Goal: Find specific page/section: Find specific page/section

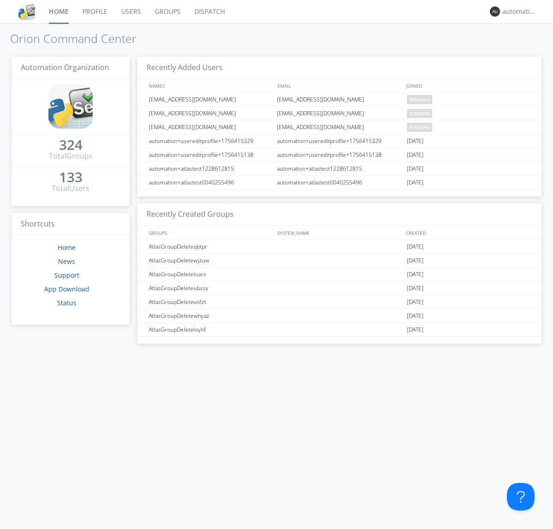
click at [209, 12] on link "Dispatch" at bounding box center [210, 11] width 44 height 23
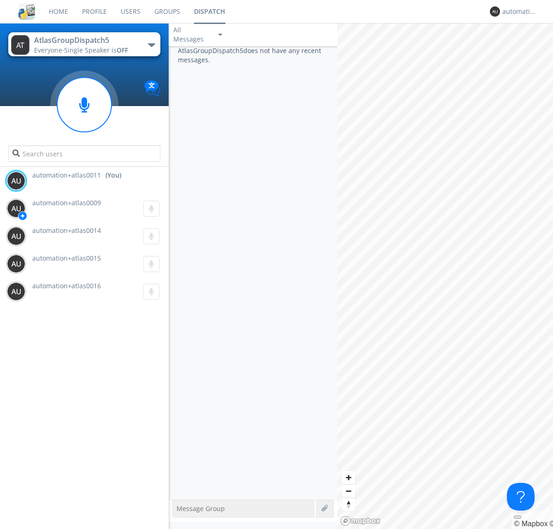
click at [151, 45] on div "button" at bounding box center [151, 45] width 7 height 4
click at [0, 0] on span "AtlasGroupDispatch6" at bounding box center [0, 0] width 0 height 0
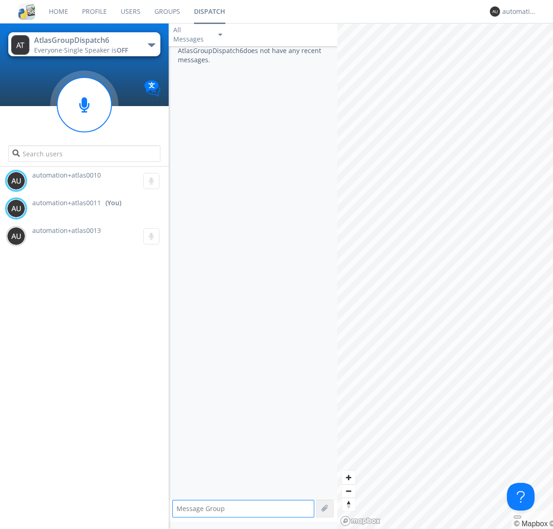
click at [151, 45] on div "button" at bounding box center [151, 45] width 7 height 4
click at [0, 0] on span "AtlasGroupDispatch5" at bounding box center [0, 0] width 0 height 0
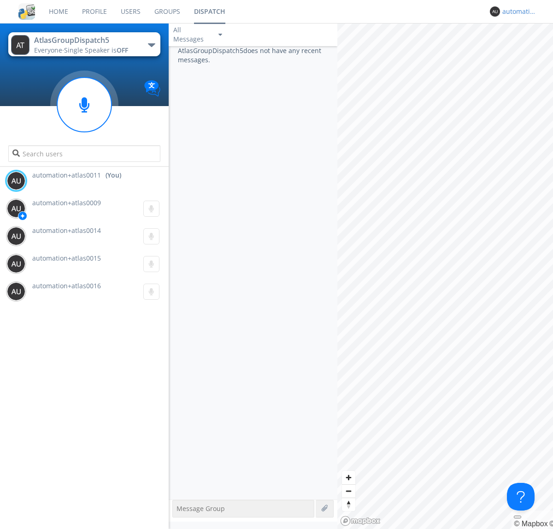
click at [517, 12] on div "automation+atlas0011" at bounding box center [520, 11] width 35 height 9
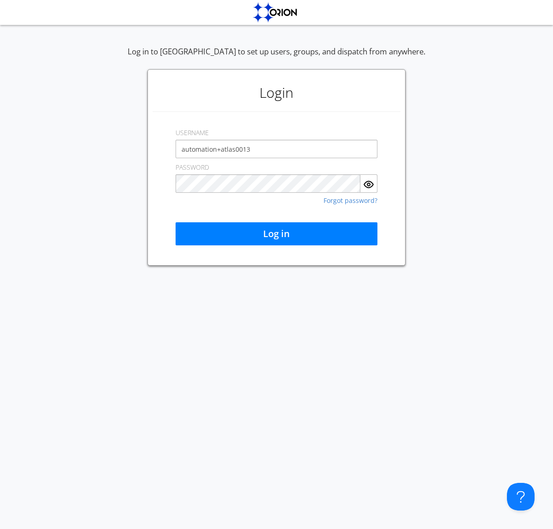
type input "automation+atlas0013"
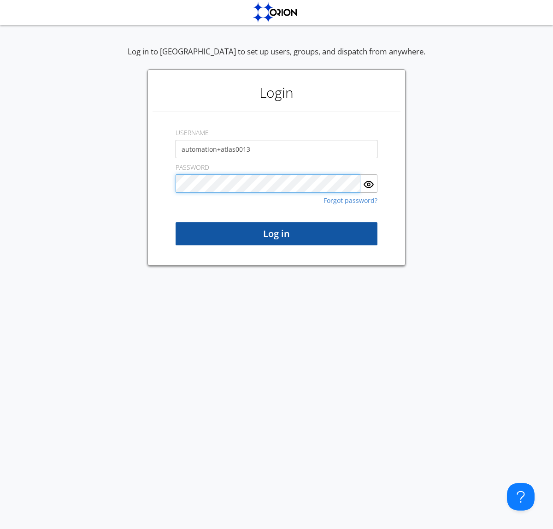
click at [277, 234] on button "Log in" at bounding box center [277, 233] width 202 height 23
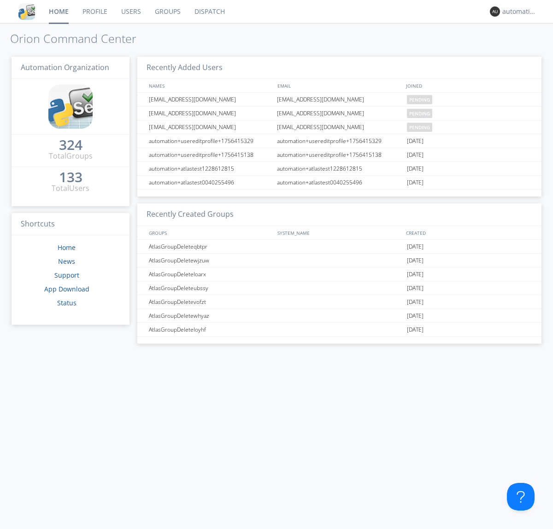
click at [209, 12] on link "Dispatch" at bounding box center [210, 11] width 44 height 23
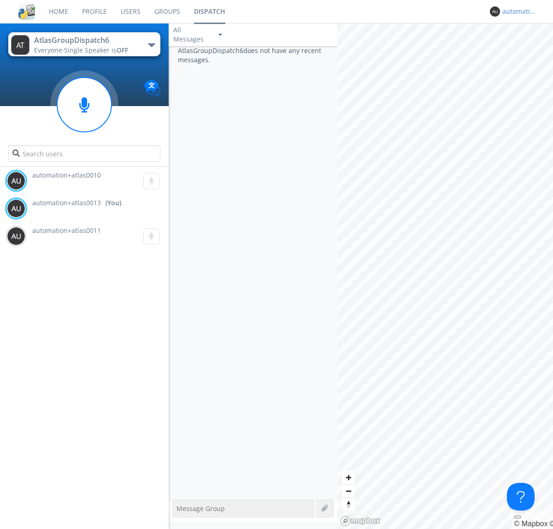
click at [517, 12] on div "automation+atlas0013" at bounding box center [520, 11] width 35 height 9
